Goal: Task Accomplishment & Management: Manage account settings

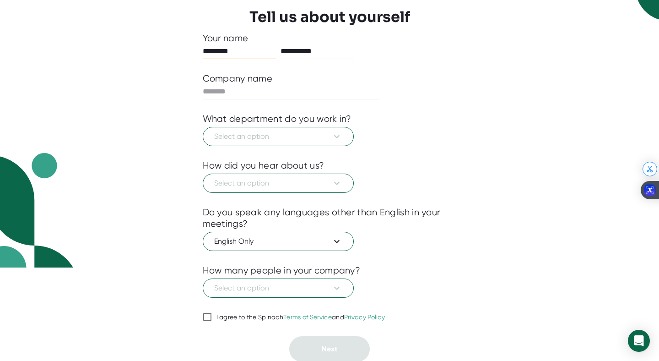
scroll to position [95, 0]
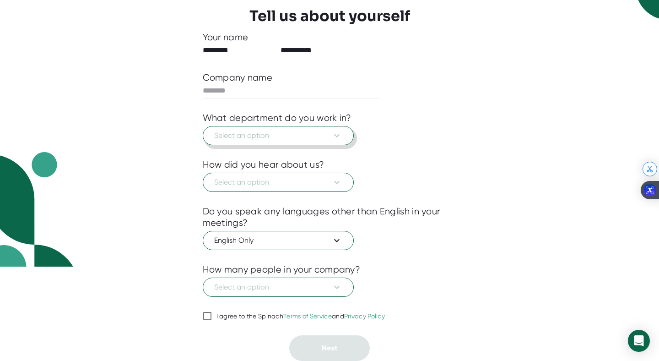
click at [324, 129] on button "Select an option" at bounding box center [278, 135] width 151 height 19
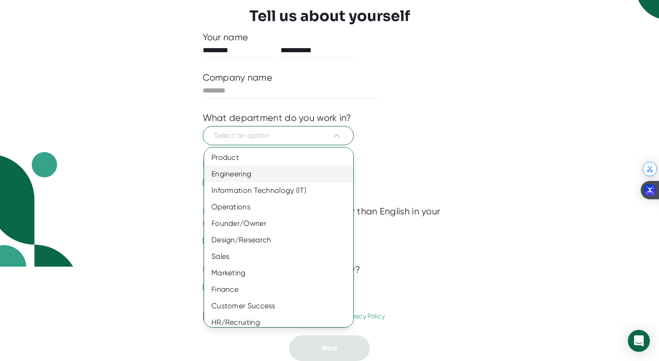
click at [324, 166] on div "Engineering" at bounding box center [278, 174] width 149 height 16
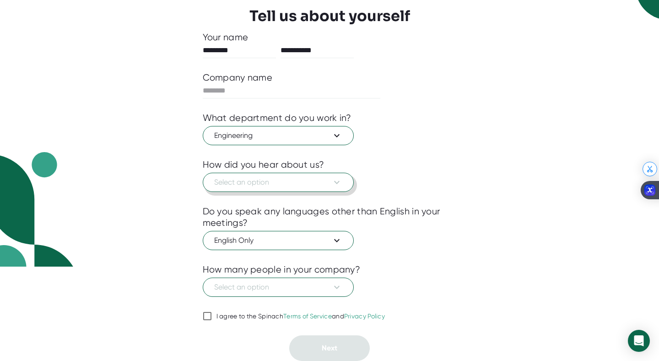
click at [316, 177] on span "Select an option" at bounding box center [278, 182] width 128 height 11
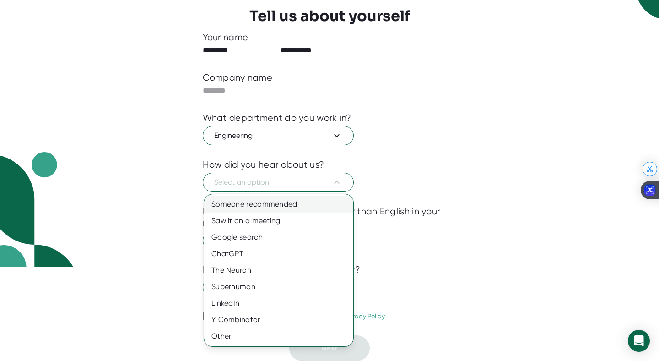
click at [316, 208] on div "Someone recommended" at bounding box center [278, 204] width 149 height 16
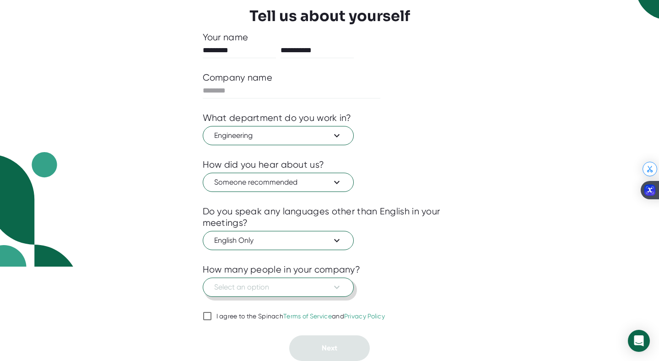
click at [302, 287] on span "Select an option" at bounding box center [278, 286] width 128 height 11
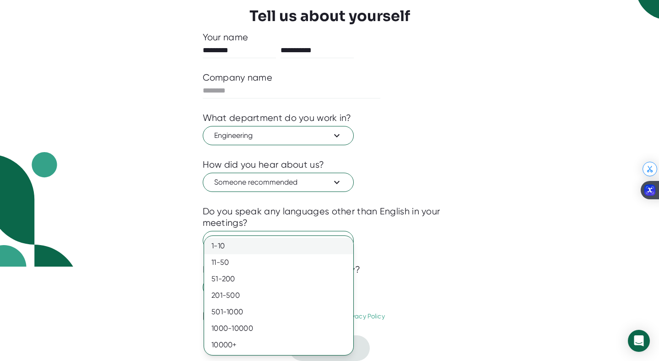
click at [275, 241] on div "1-10" at bounding box center [278, 245] width 149 height 16
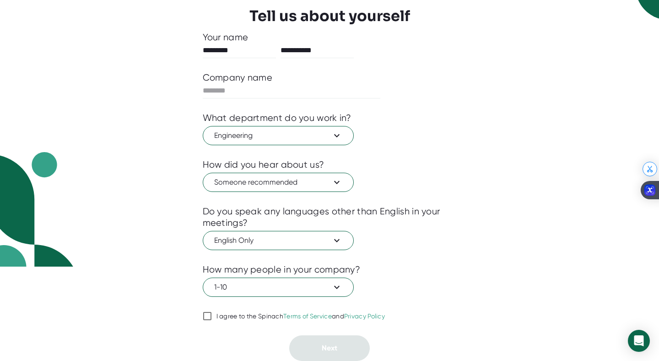
click at [318, 315] on link "Terms of Service" at bounding box center [307, 315] width 49 height 7
click at [212, 315] on input "I agree to the Spinach Terms of Service and Privacy Policy" at bounding box center [207, 315] width 9 height 11
checkbox input "true"
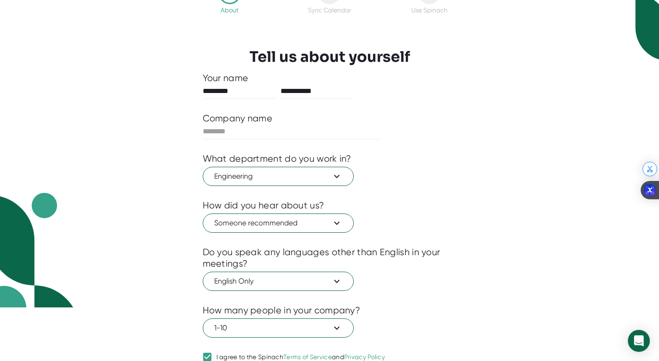
scroll to position [38, 0]
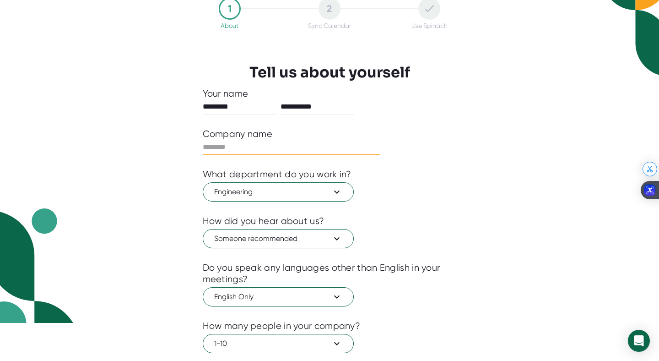
click at [289, 151] on input "text" at bounding box center [292, 147] width 178 height 15
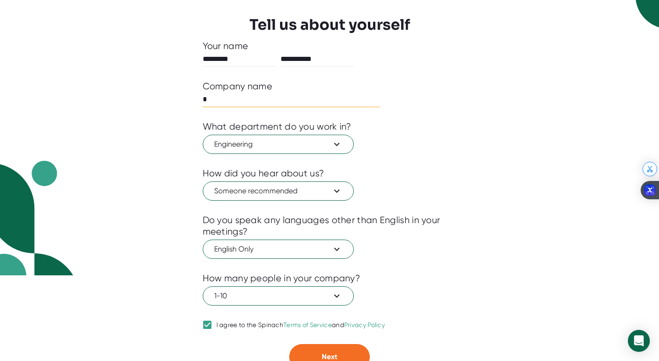
scroll to position [95, 0]
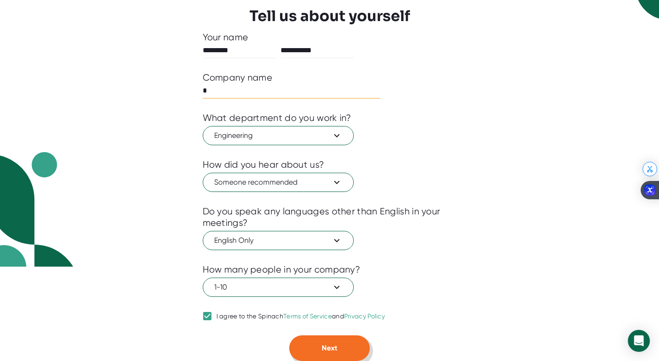
type input "*"
click at [310, 345] on button "Next" at bounding box center [329, 348] width 81 height 26
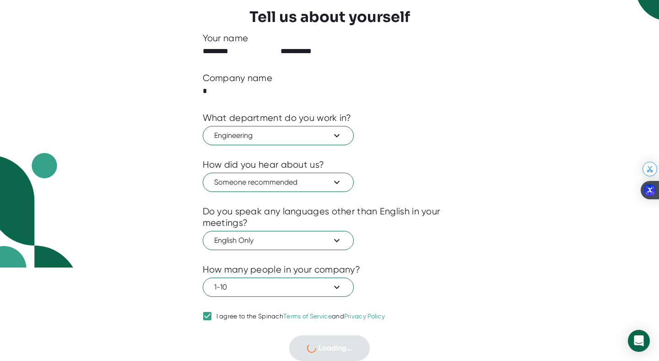
scroll to position [0, 0]
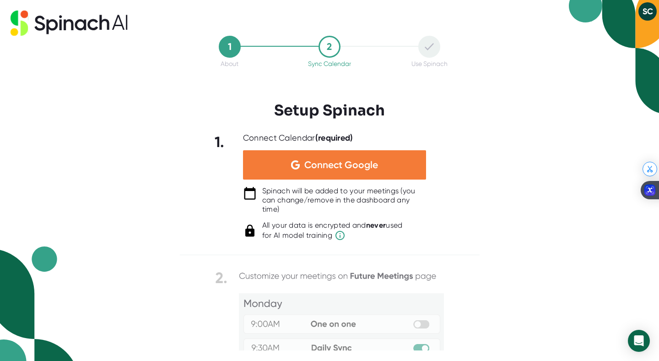
click at [392, 160] on div "Connect Google" at bounding box center [334, 164] width 183 height 29
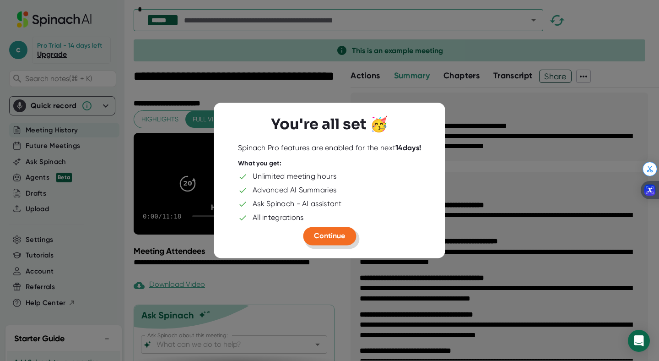
click at [333, 240] on span "Continue" at bounding box center [329, 236] width 31 height 9
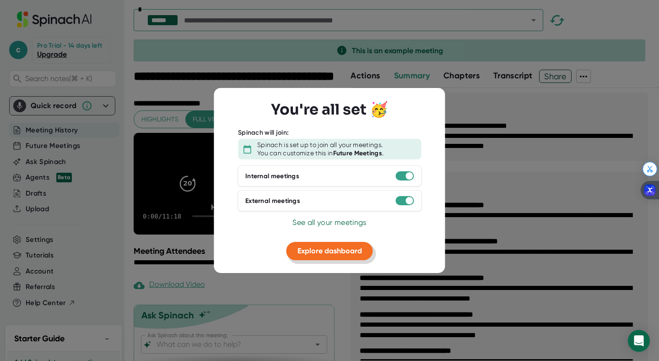
click at [341, 248] on span "Explore dashboard" at bounding box center [329, 250] width 65 height 9
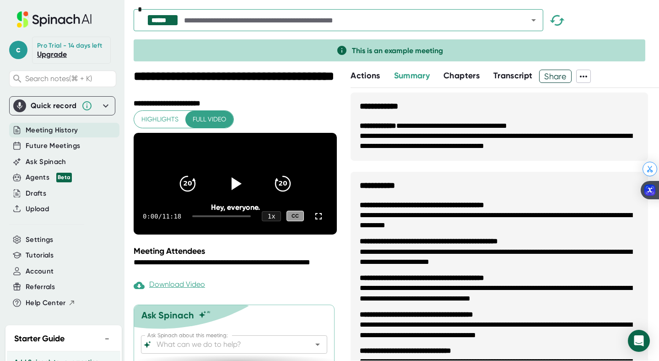
click at [105, 108] on icon at bounding box center [105, 105] width 11 height 11
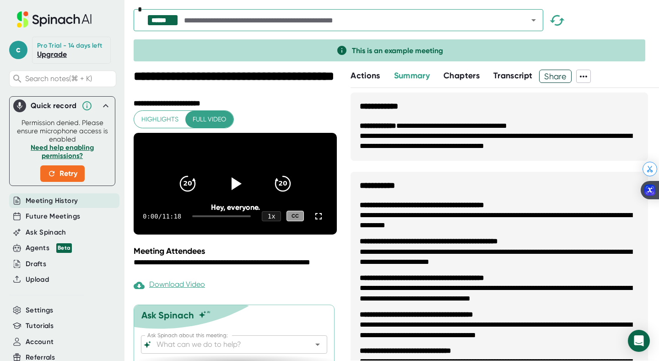
click at [59, 56] on link "Upgrade" at bounding box center [52, 54] width 30 height 9
